Goal: Information Seeking & Learning: Learn about a topic

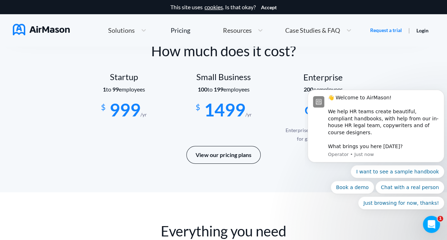
scroll to position [1211, 0]
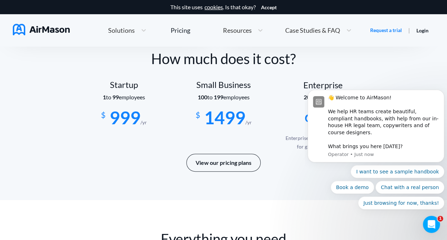
scroll to position [1203, 0]
click at [183, 29] on div "Pricing" at bounding box center [181, 30] width 20 height 6
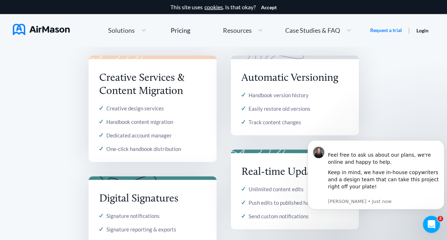
scroll to position [470, 0]
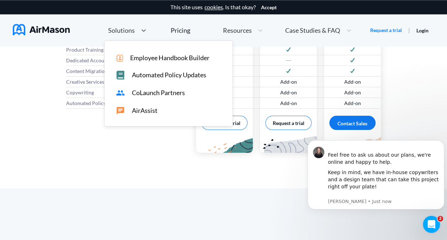
click at [132, 30] on span "Solutions" at bounding box center [121, 30] width 27 height 6
click at [189, 56] on span "Employee Handbook Builder" at bounding box center [169, 57] width 79 height 7
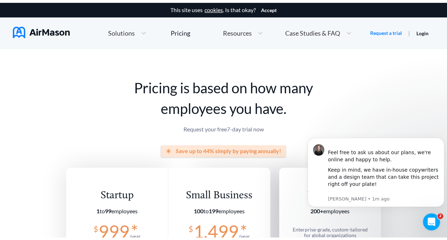
scroll to position [470, 0]
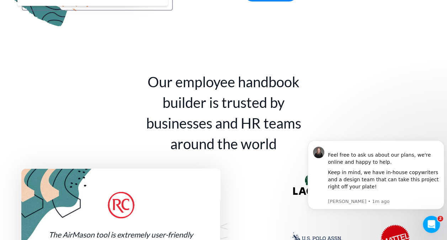
scroll to position [1203, 0]
